Goal: Transaction & Acquisition: Purchase product/service

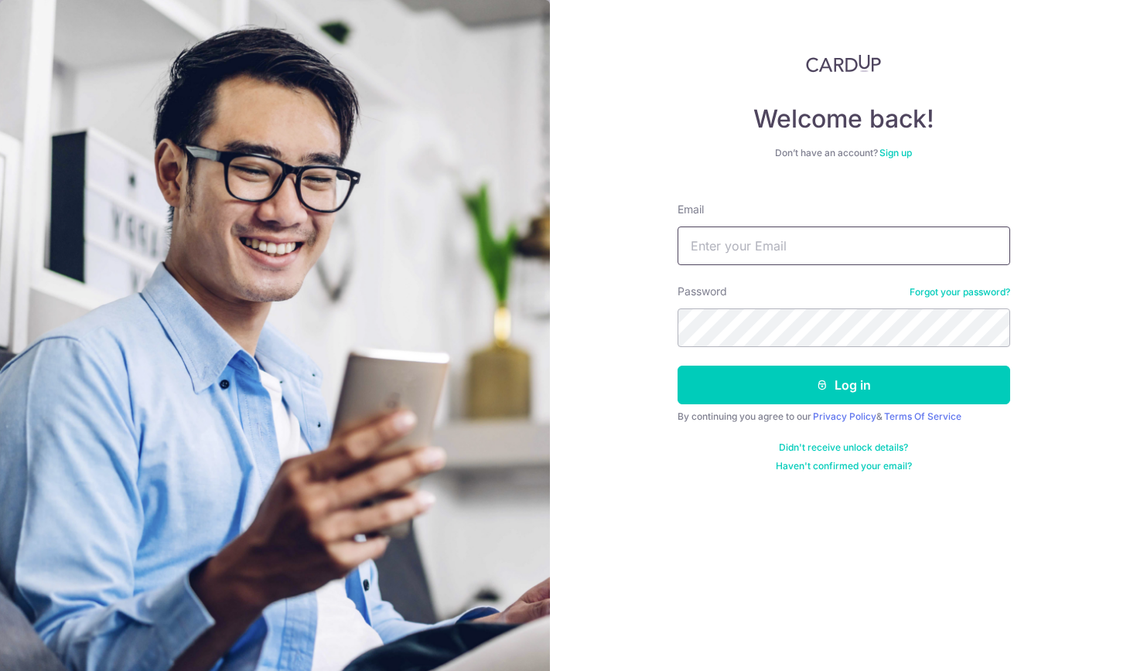
type input "[EMAIL_ADDRESS][DOMAIN_NAME]"
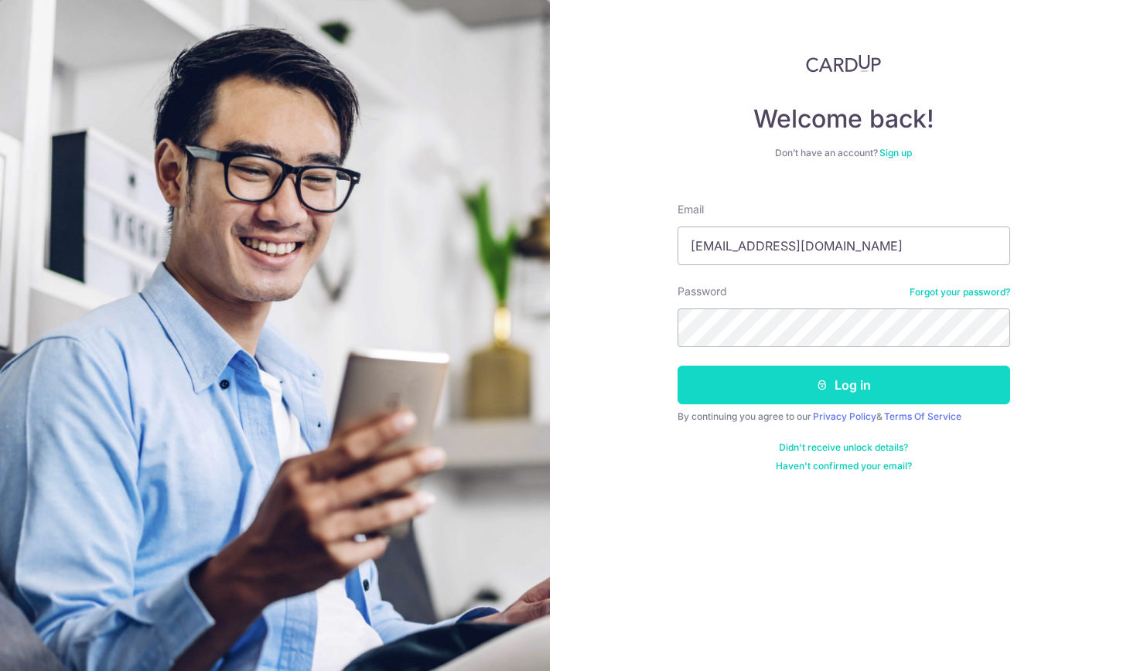
click at [793, 394] on button "Log in" at bounding box center [844, 385] width 333 height 39
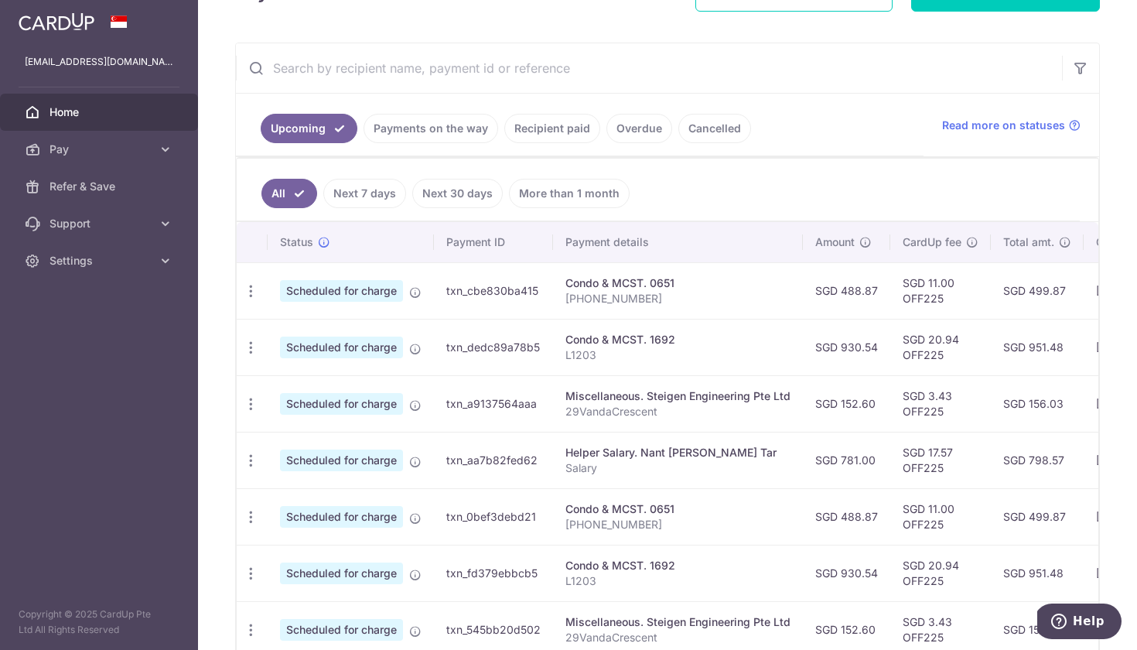
scroll to position [258, 0]
click at [437, 122] on link "Payments on the way" at bounding box center [431, 126] width 135 height 29
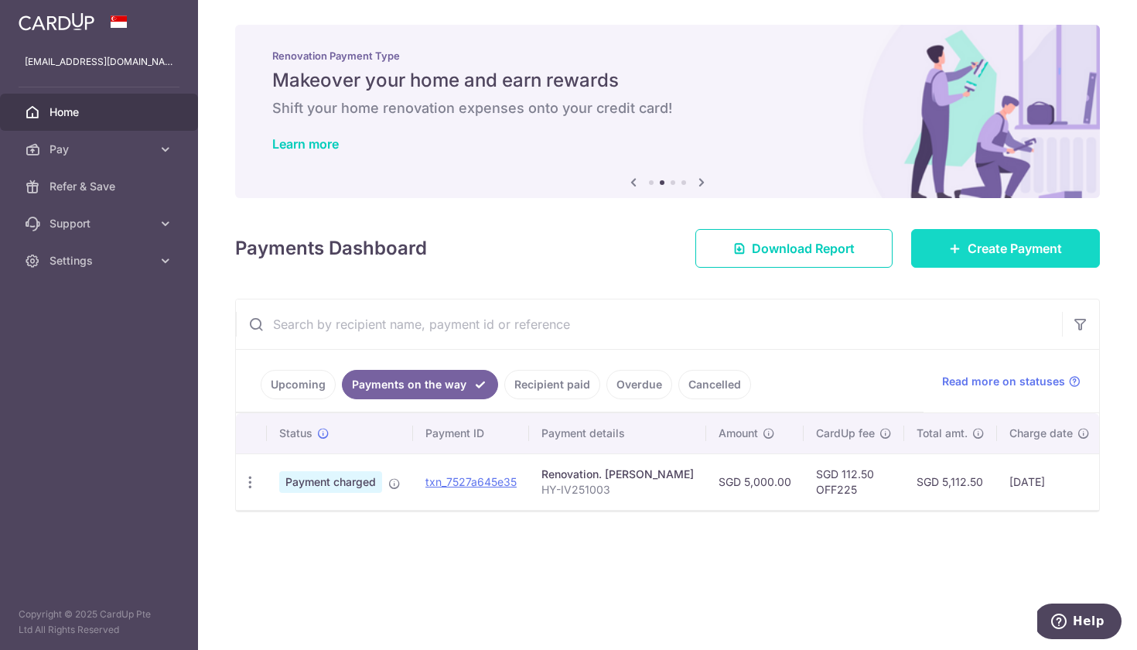
click at [1048, 248] on span "Create Payment" at bounding box center [1015, 248] width 94 height 19
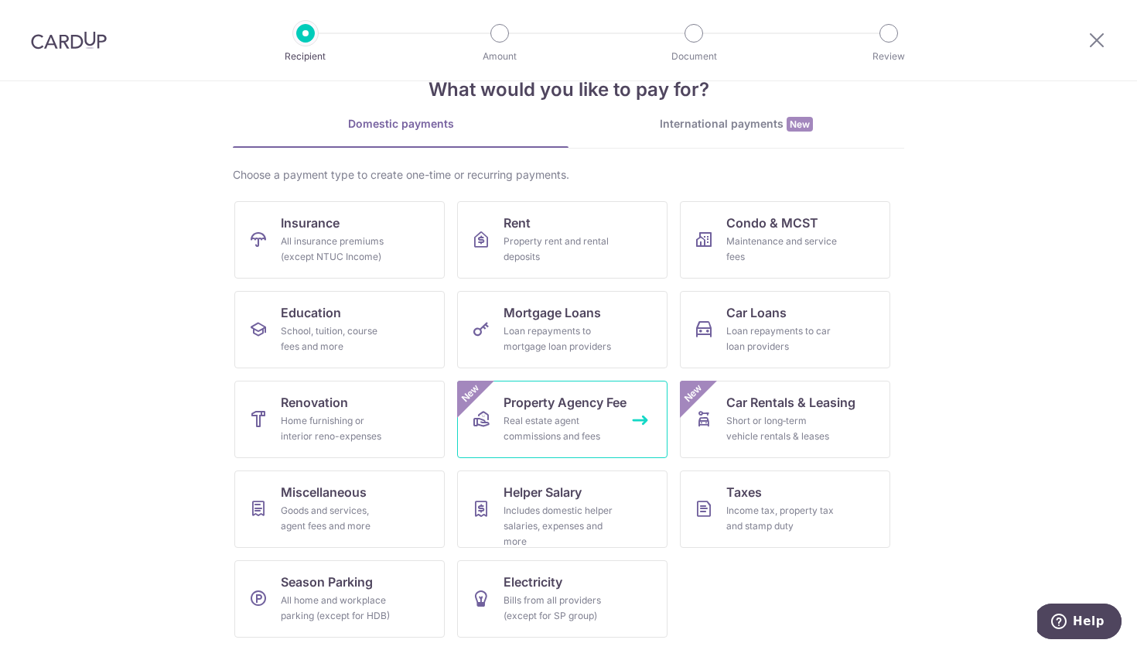
scroll to position [43, 0]
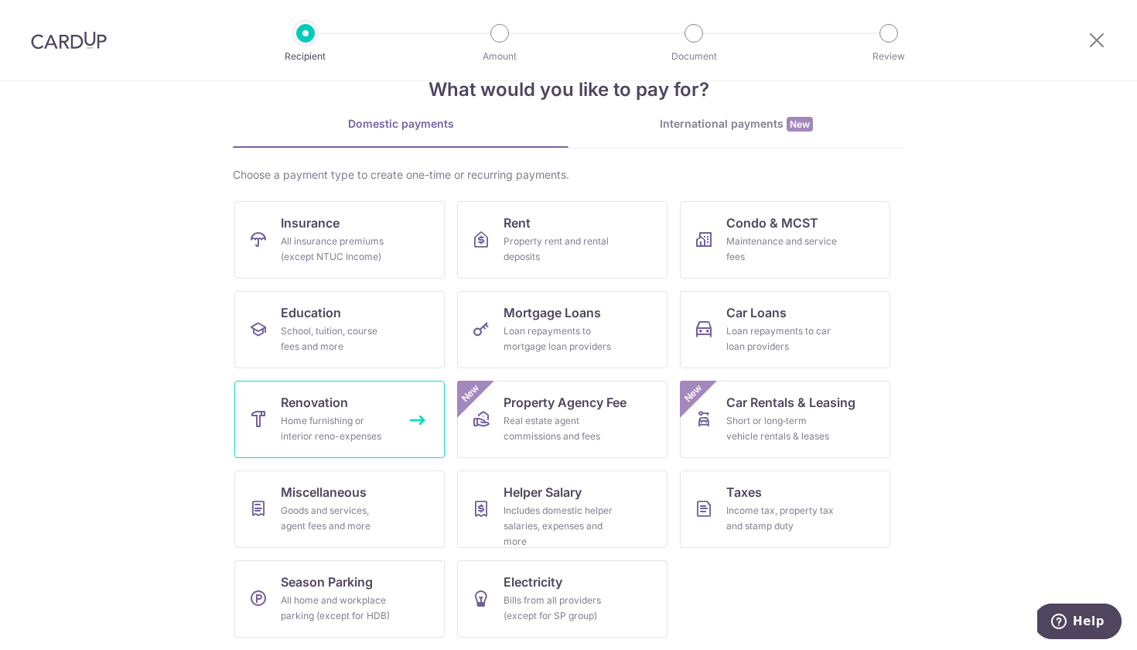
click at [386, 439] on div "Home furnishing or interior reno-expenses" at bounding box center [336, 428] width 111 height 31
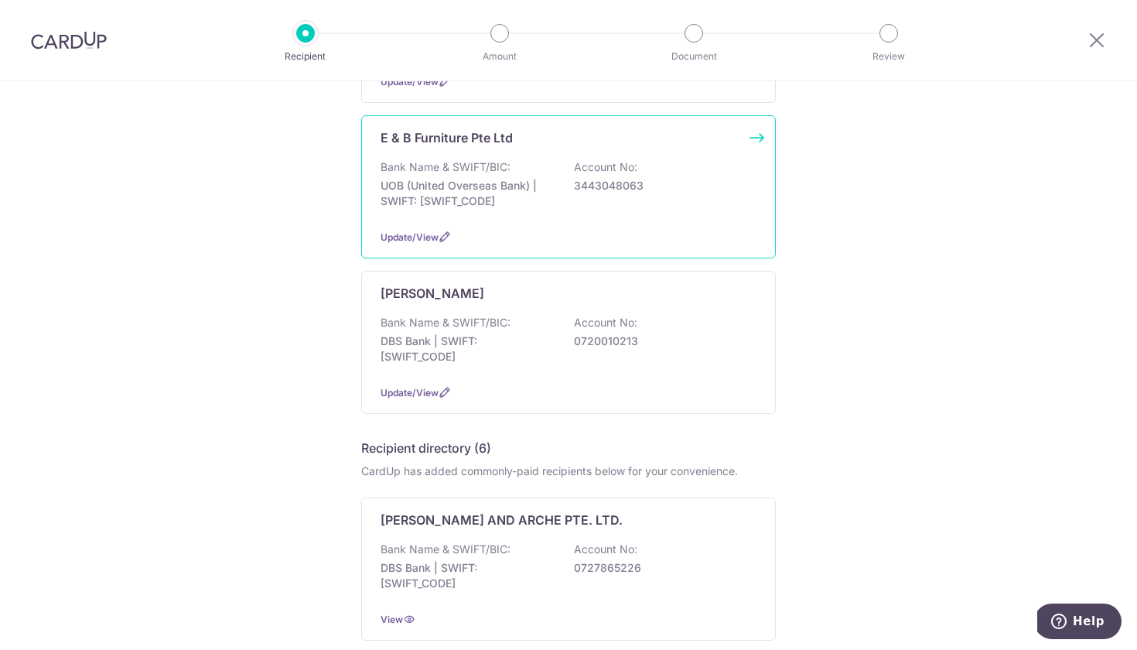
scroll to position [304, 0]
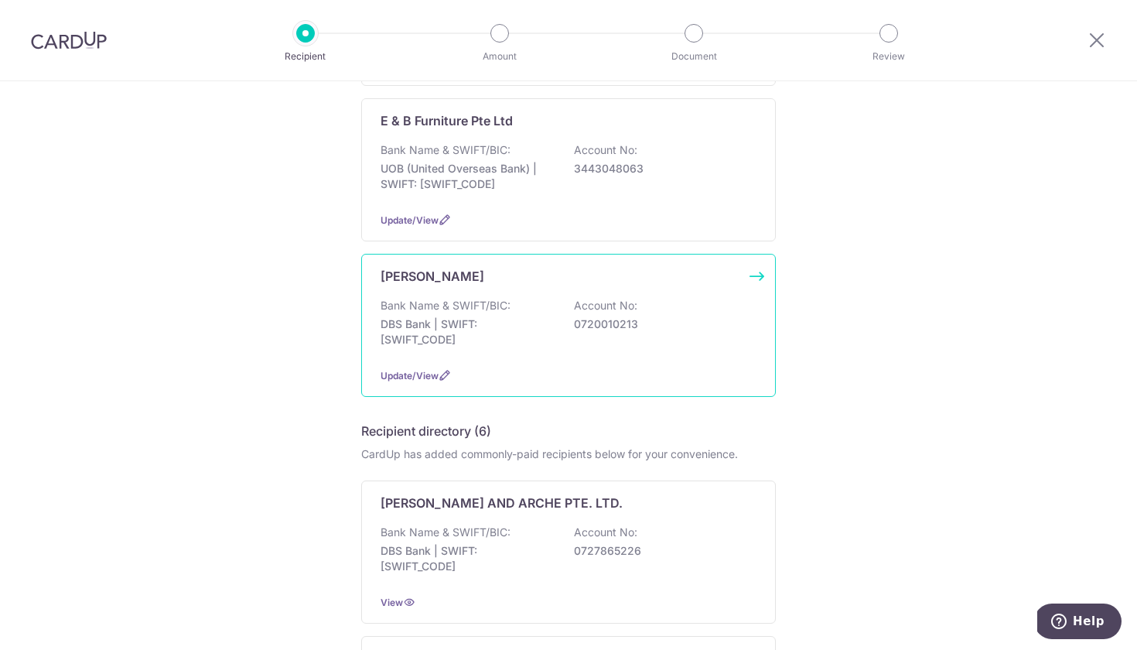
click at [479, 319] on p "DBS Bank | SWIFT: DBSSSGSGXXX" at bounding box center [467, 331] width 173 height 31
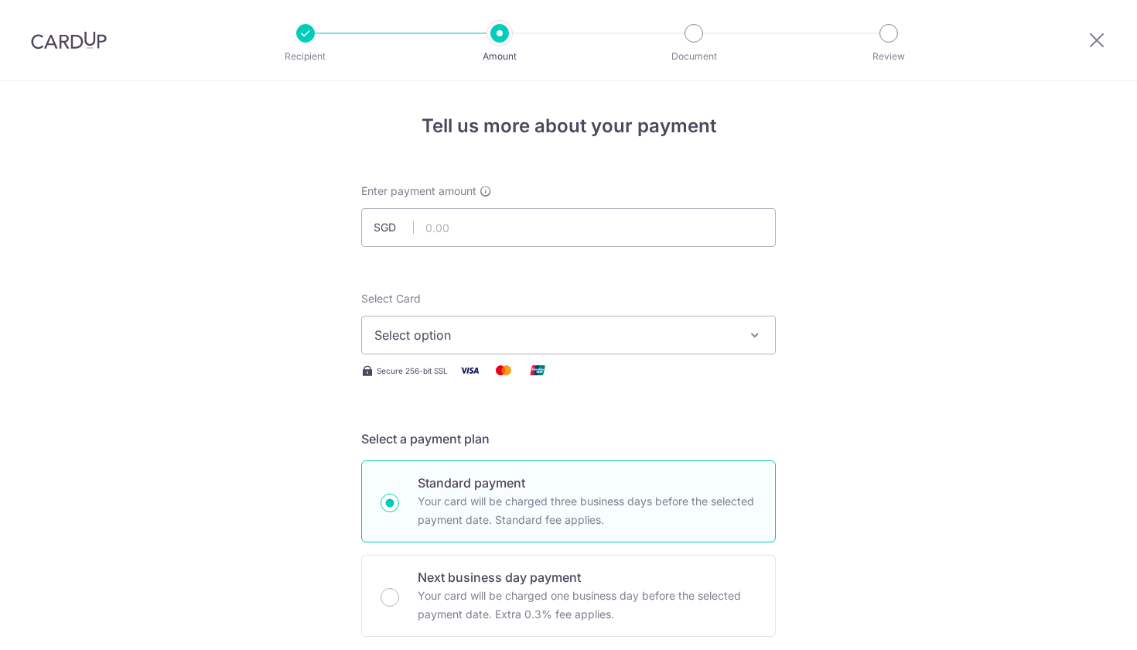
click at [473, 218] on input "text" at bounding box center [568, 227] width 415 height 39
type input "5,000.00"
click at [508, 341] on span "Select option" at bounding box center [554, 335] width 360 height 19
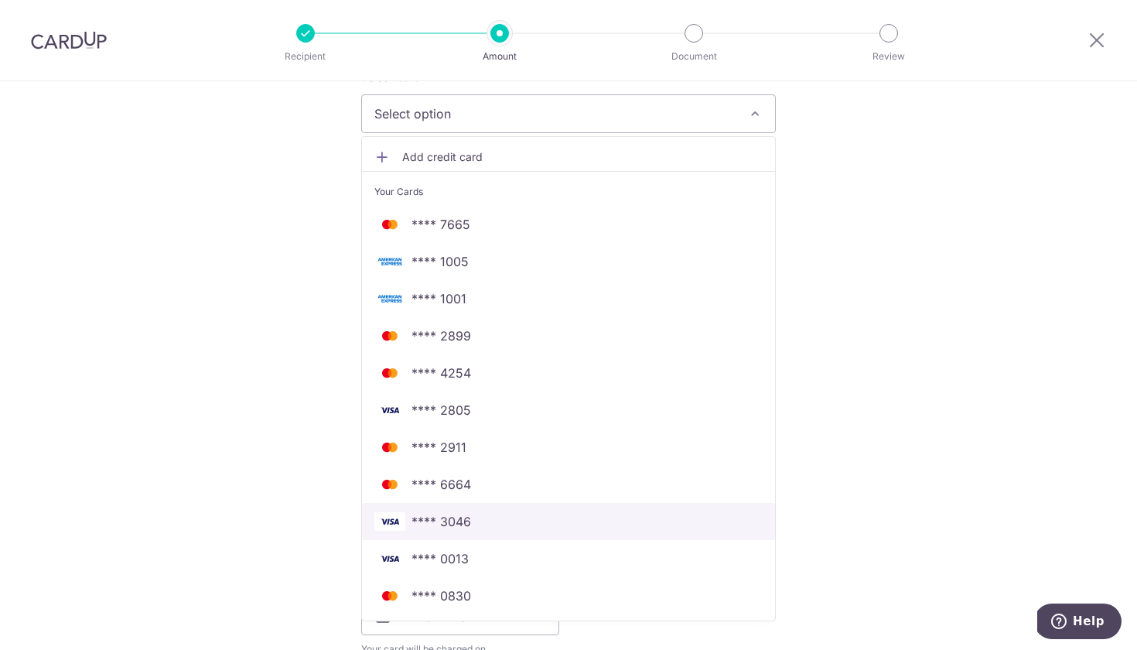
scroll to position [224, 0]
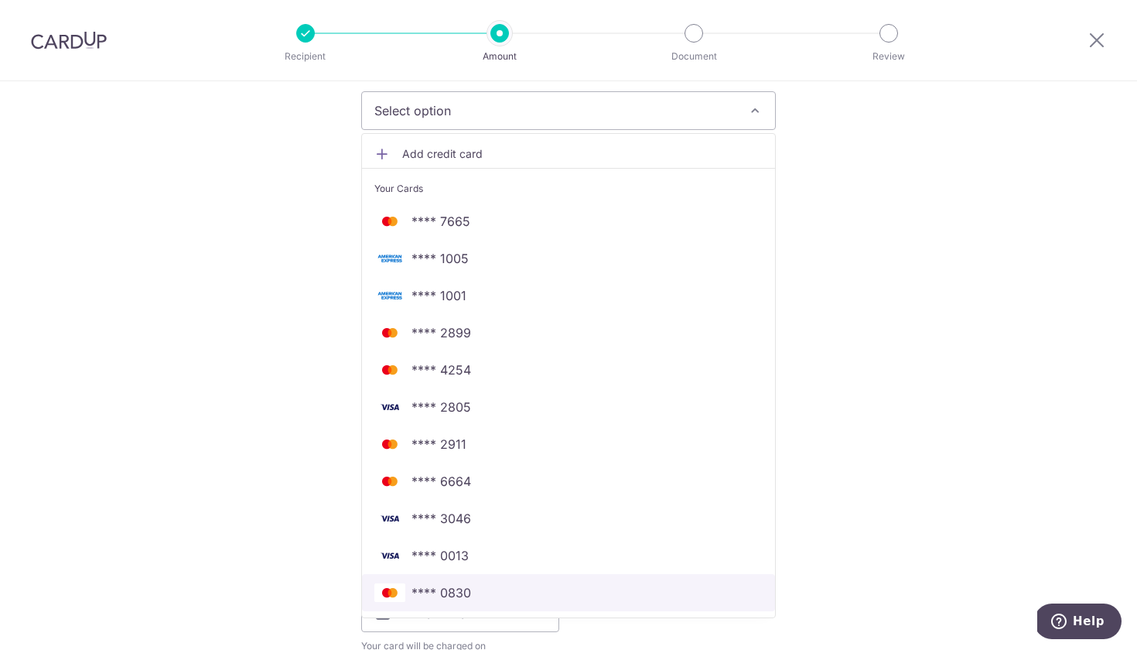
click at [506, 582] on link "**** 0830" at bounding box center [568, 592] width 413 height 37
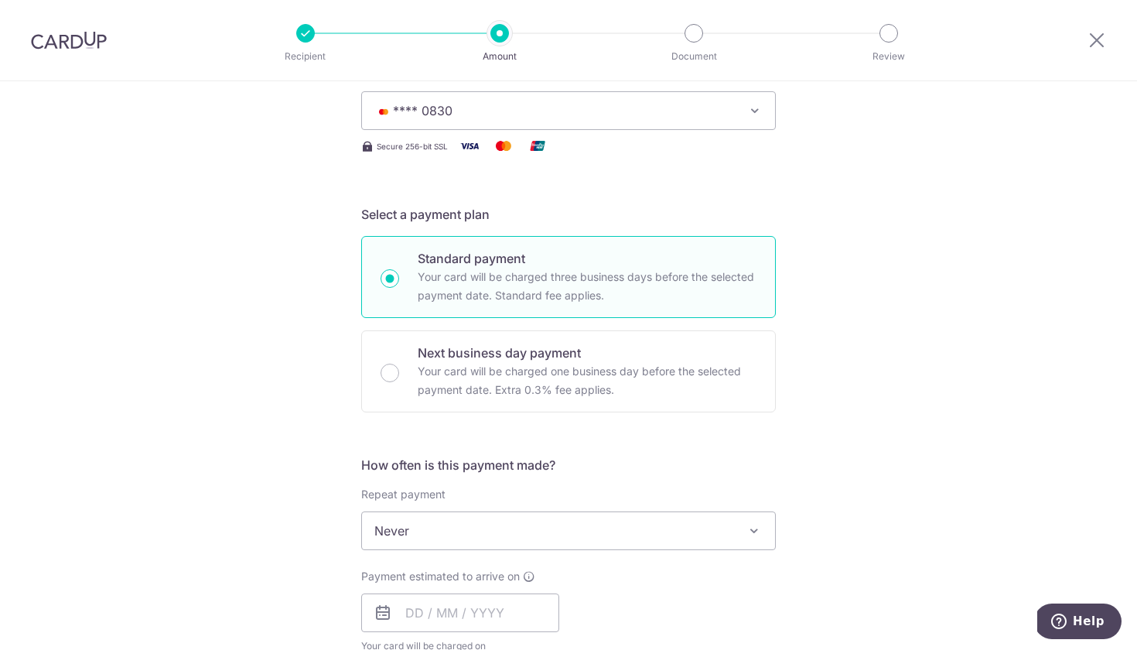
click at [506, 582] on span "Payment estimated to arrive on" at bounding box center [440, 575] width 159 height 15
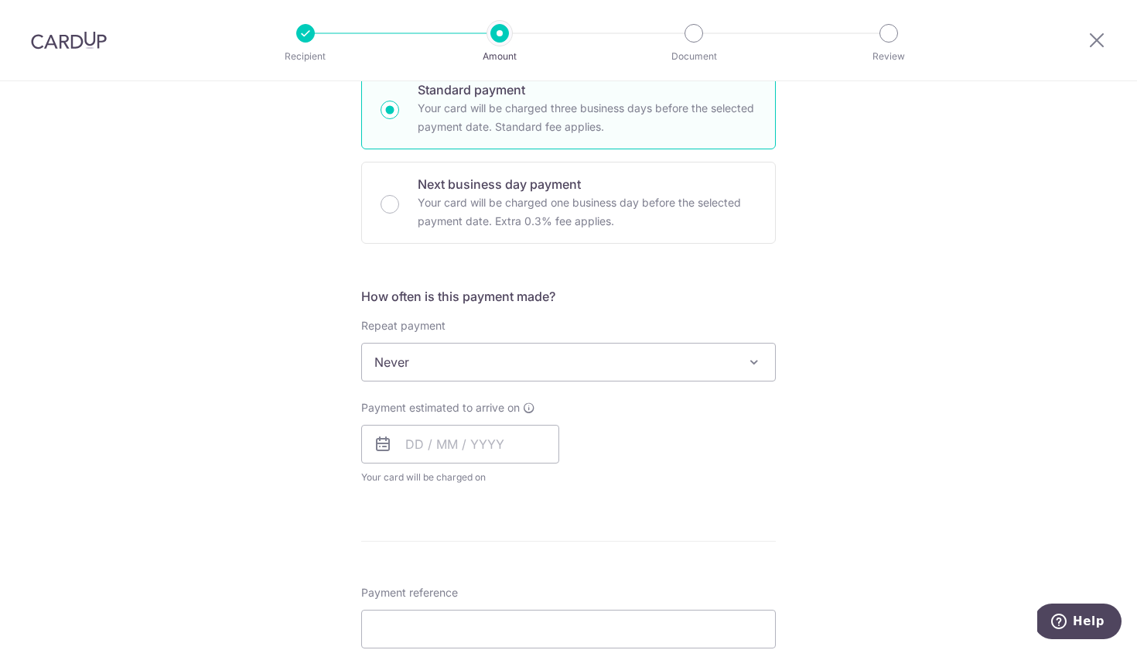
scroll to position [404, 0]
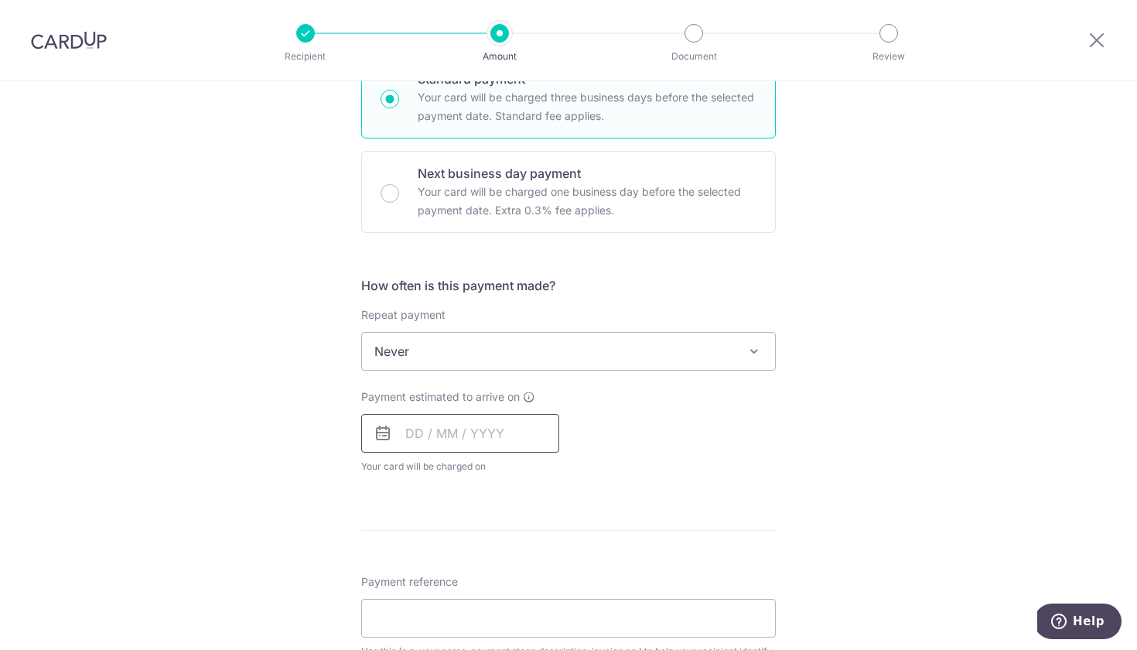
click at [402, 438] on input "text" at bounding box center [460, 433] width 198 height 39
click at [548, 575] on link "10" at bounding box center [547, 574] width 25 height 25
type input "10/10/2025"
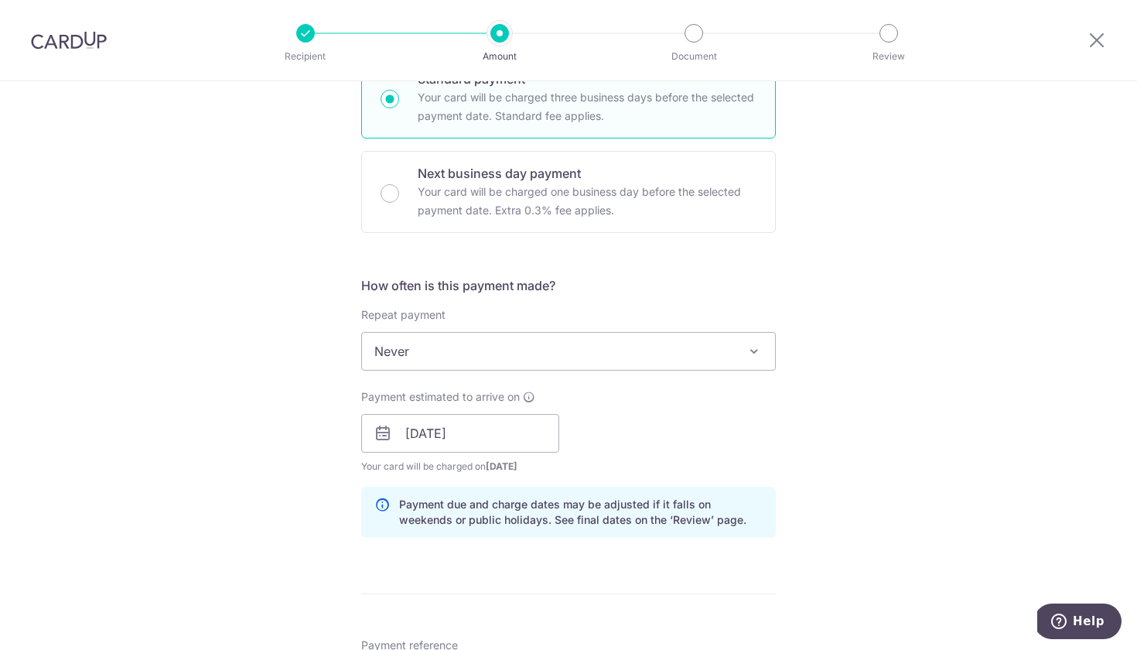
scroll to position [739, 0]
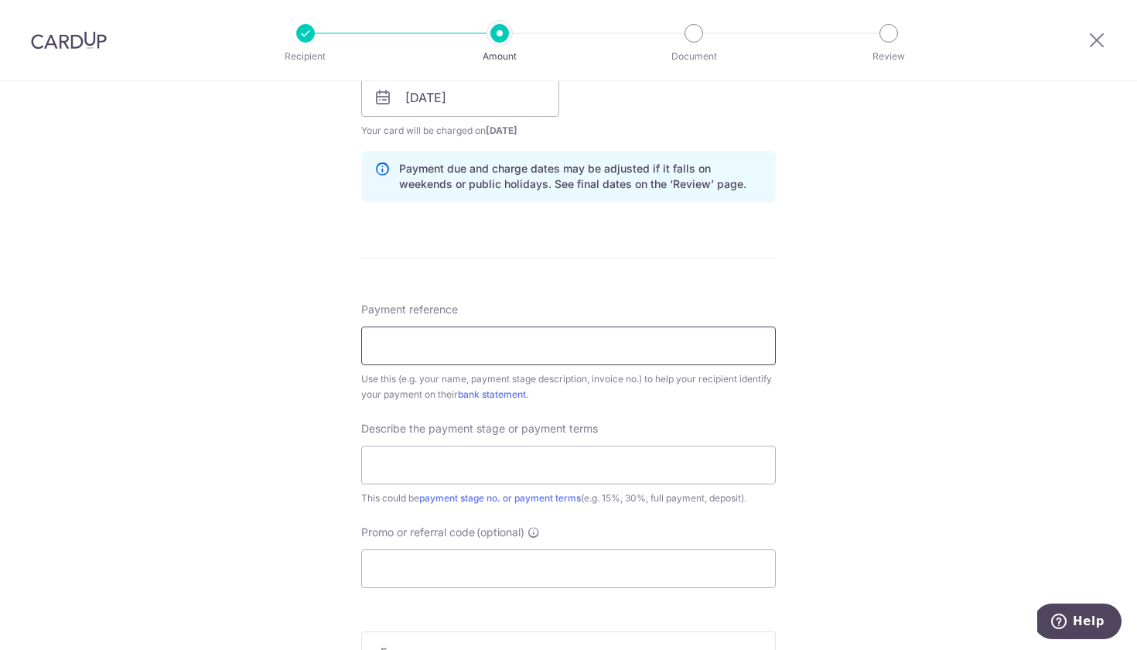
click at [626, 357] on input "Payment reference" at bounding box center [568, 345] width 415 height 39
drag, startPoint x: 549, startPoint y: 349, endPoint x: 323, endPoint y: 332, distance: 226.5
click at [323, 332] on div "Tell us more about your payment Enter payment amount SGD 5,000.00 5000.00 Selec…" at bounding box center [568, 125] width 1137 height 1566
type input "3rd installment"
click at [449, 472] on input "text" at bounding box center [568, 465] width 415 height 39
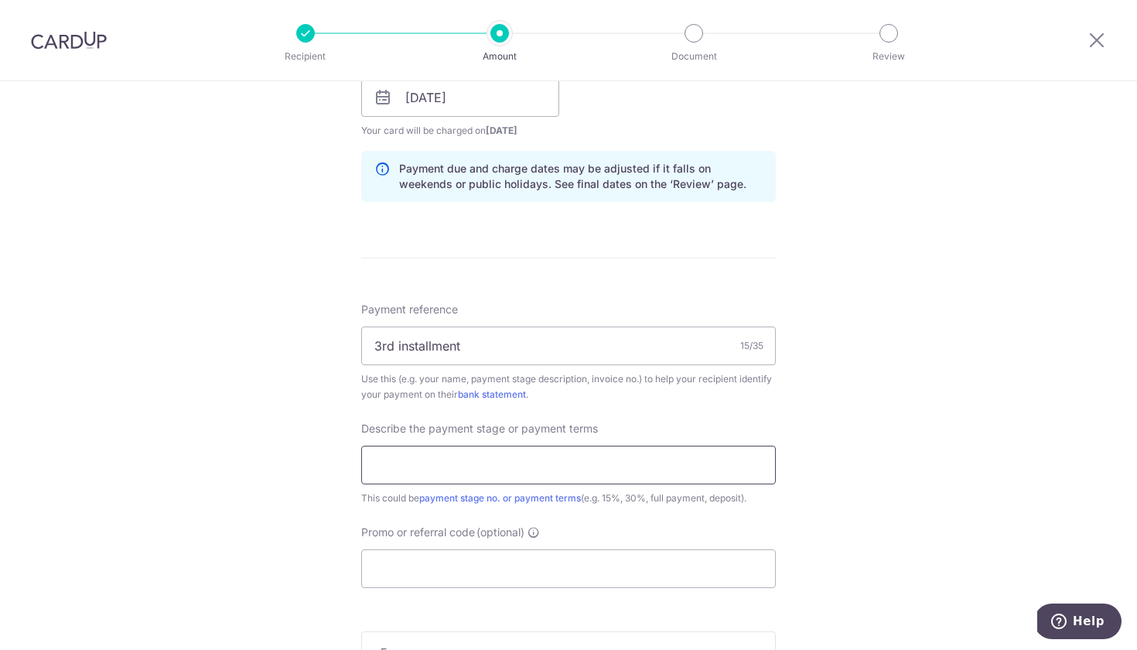
paste input "3rd installment"
type input "3rd installment"
drag, startPoint x: 524, startPoint y: 343, endPoint x: 121, endPoint y: 342, distance: 403.0
click at [121, 342] on div "Tell us more about your payment Enter payment amount SGD 5,000.00 5000.00 Selec…" at bounding box center [568, 125] width 1137 height 1566
type input "HY-IV251003"
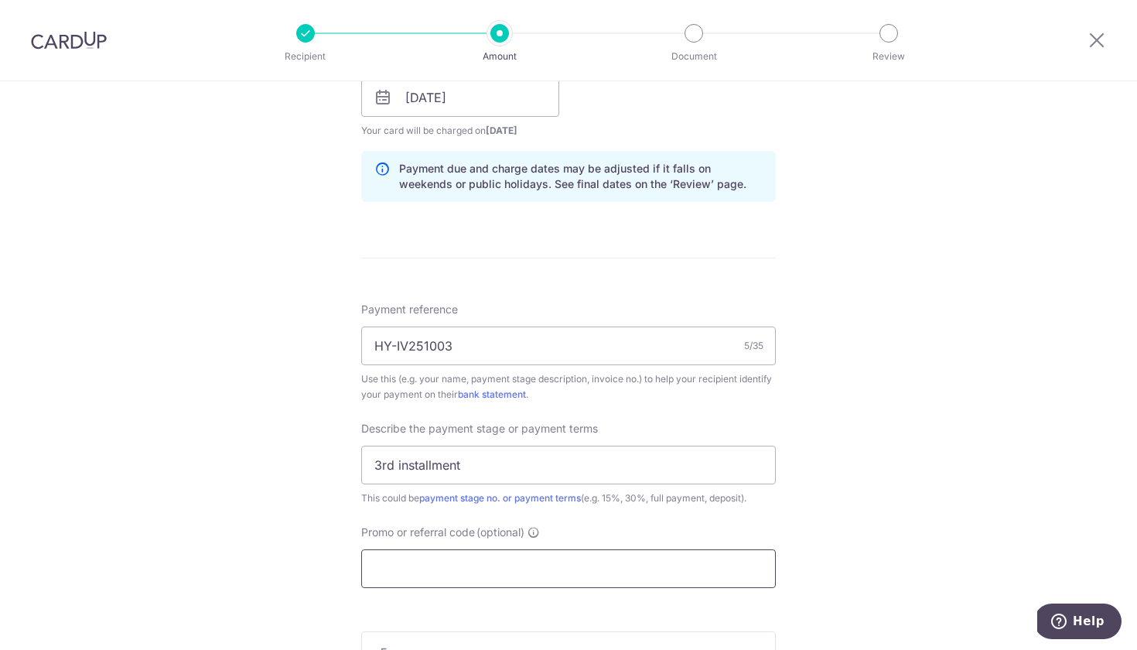
click at [504, 568] on input "Promo or referral code (optional)" at bounding box center [568, 568] width 415 height 39
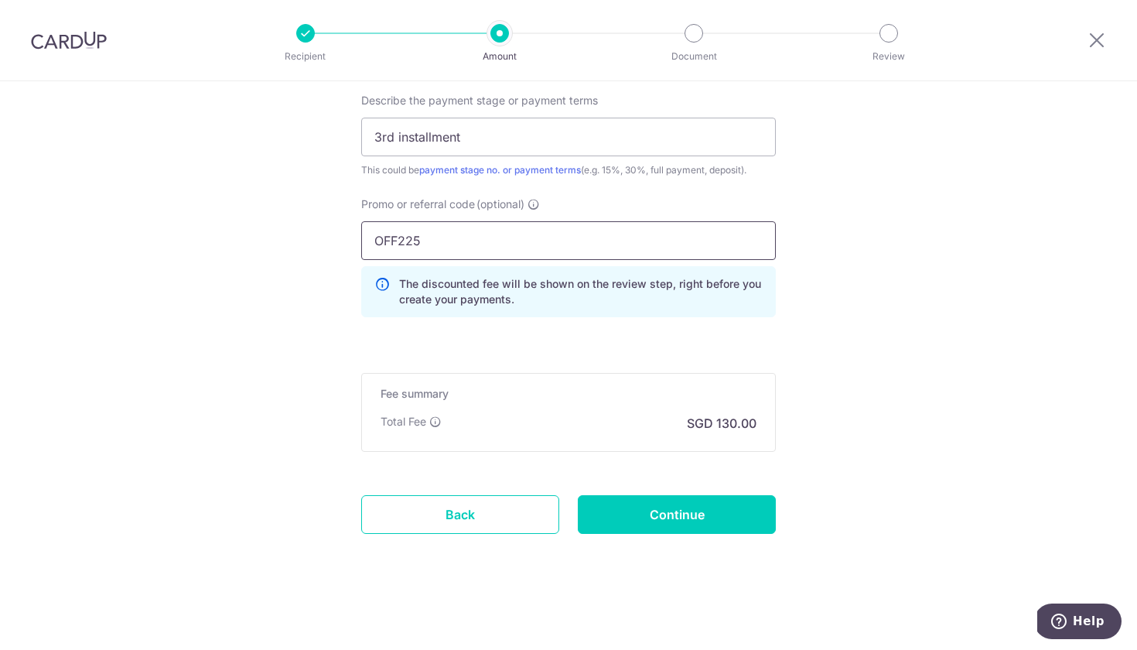
scroll to position [1067, 0]
type input "OFF225"
click at [642, 530] on input "Continue" at bounding box center [677, 514] width 198 height 39
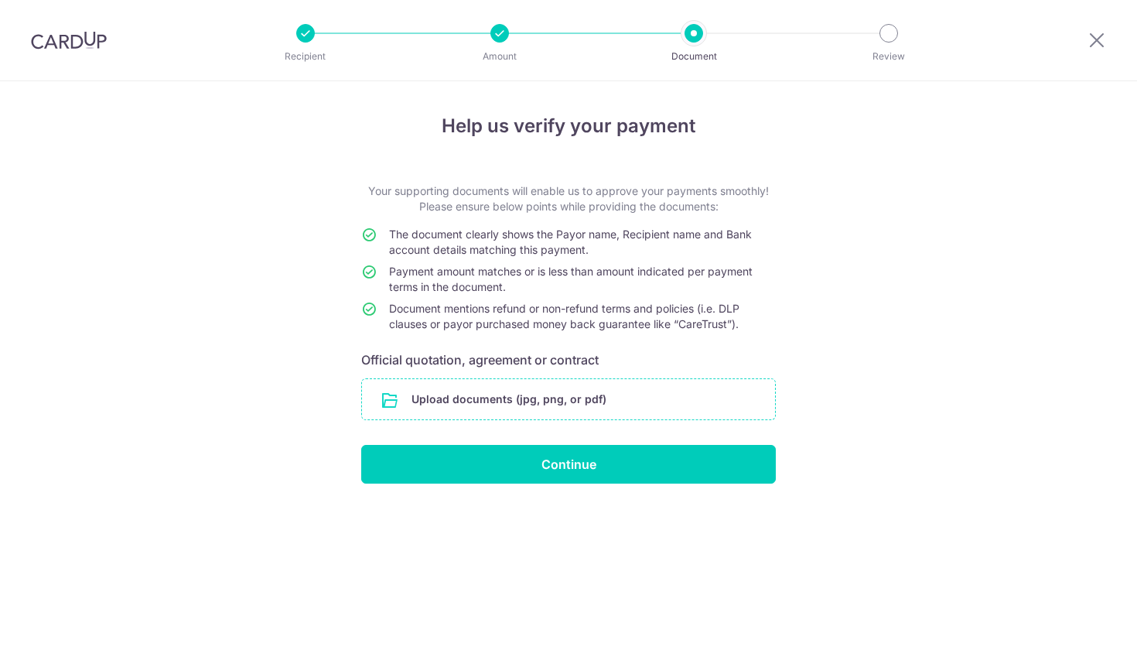
click at [603, 398] on input "file" at bounding box center [568, 399] width 413 height 40
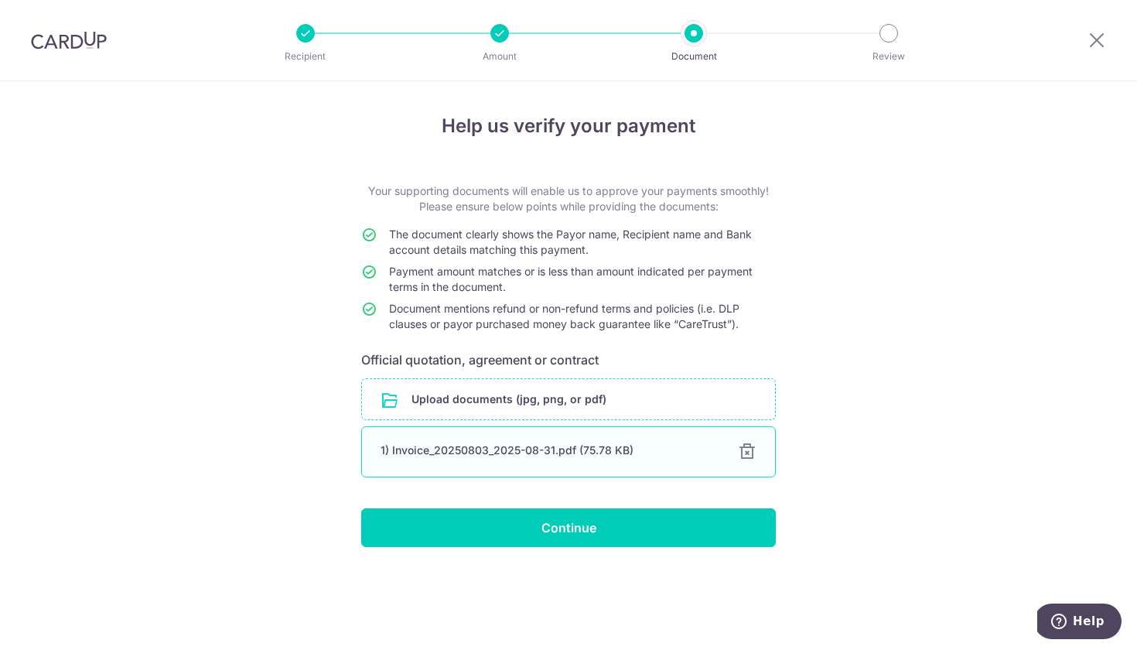
click at [546, 448] on div "1) Invoice_20250803_2025-08-31.pdf (75.78 KB)" at bounding box center [550, 449] width 339 height 15
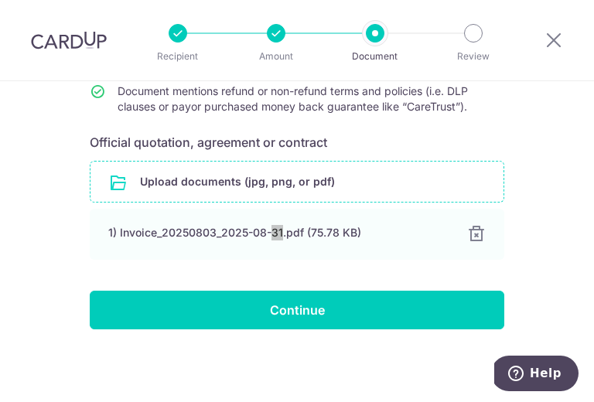
scroll to position [224, 0]
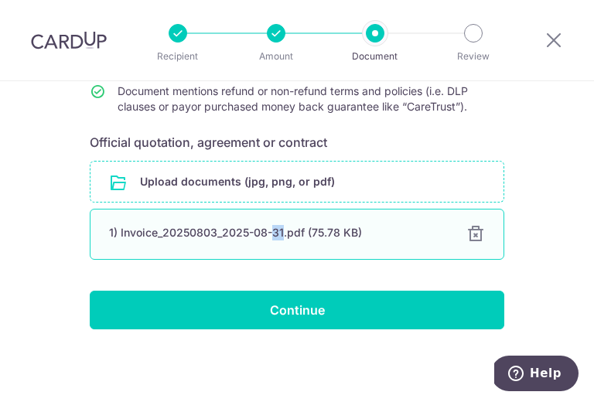
click at [295, 235] on div "1) Invoice_20250803_2025-08-31.pdf (75.78 KB)" at bounding box center [278, 232] width 339 height 15
click at [383, 237] on div "1) Invoice_20250803_2025-08-31.pdf (75.78 KB)" at bounding box center [278, 232] width 339 height 15
click at [472, 233] on div at bounding box center [475, 234] width 19 height 19
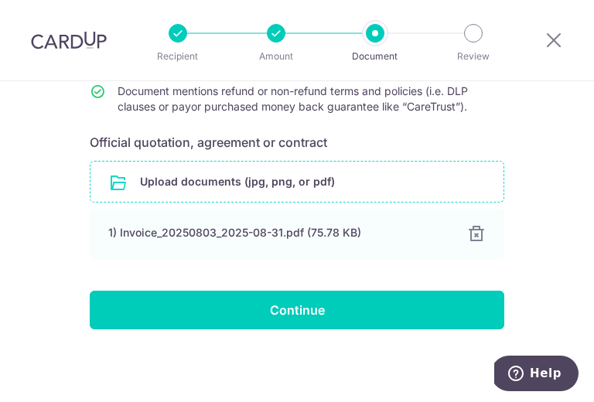
scroll to position [160, 0]
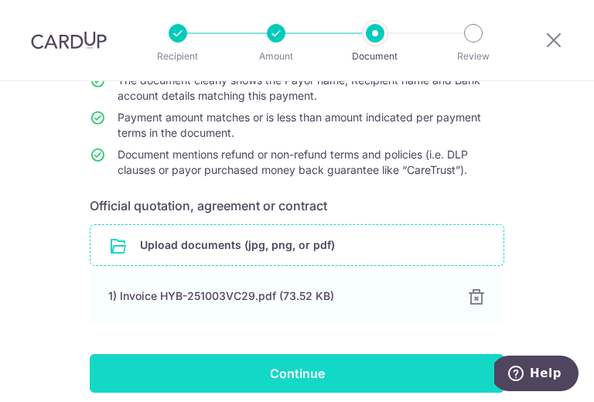
click at [367, 373] on input "Continue" at bounding box center [297, 373] width 415 height 39
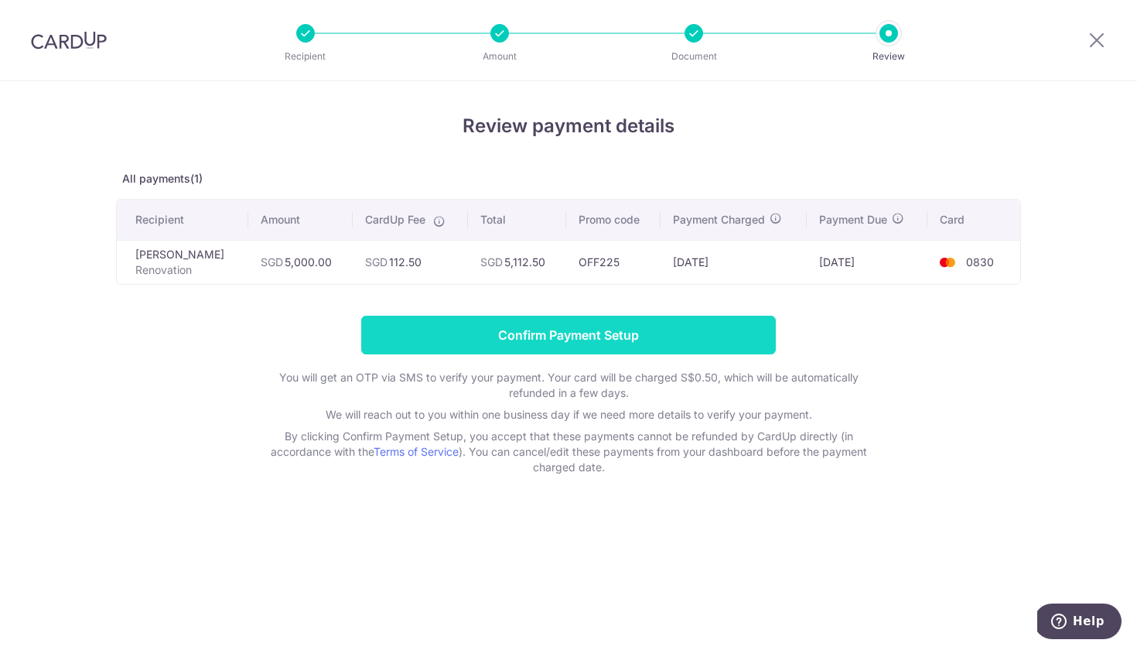
click at [519, 330] on input "Confirm Payment Setup" at bounding box center [568, 335] width 415 height 39
